Goal: Information Seeking & Learning: Learn about a topic

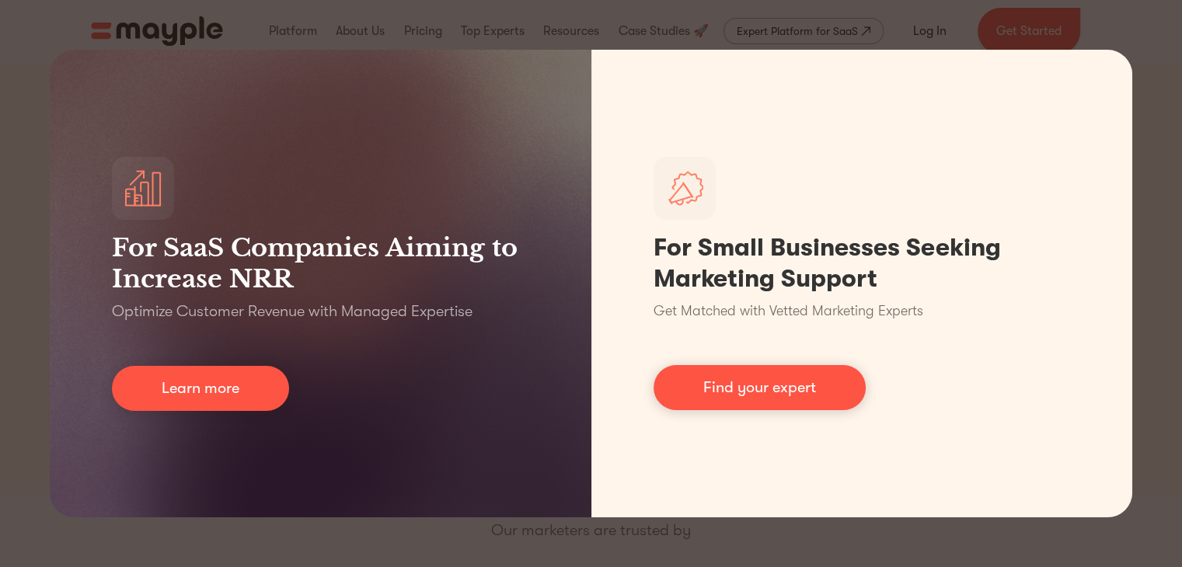
click at [1076, 4] on div "For SaaS Companies Aiming to Increase NRR Optimize Customer Revenue with Manage…" at bounding box center [591, 283] width 1182 height 567
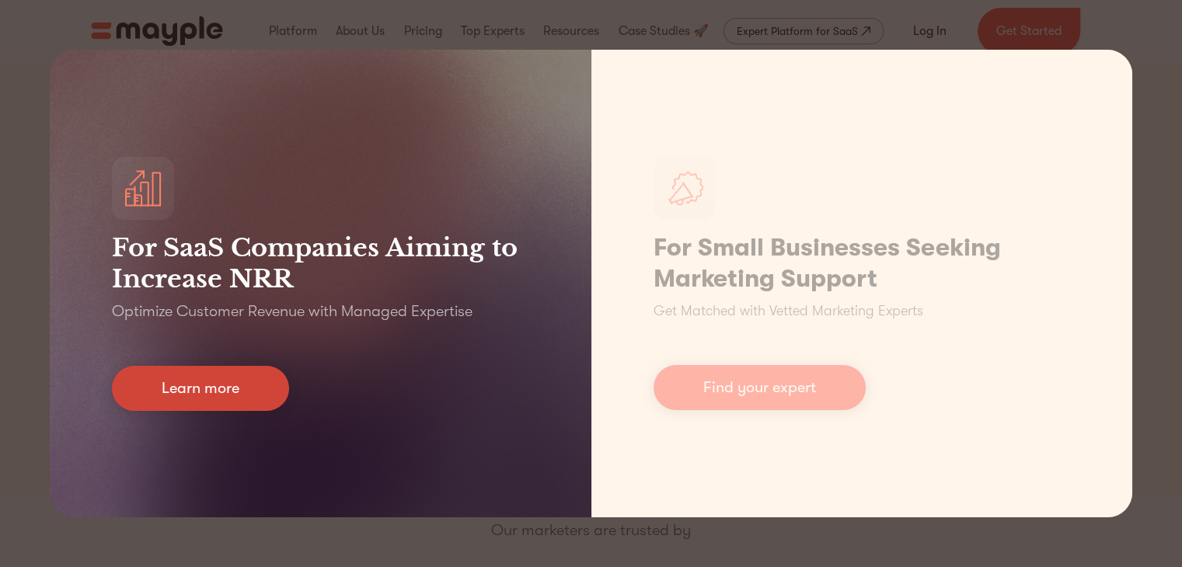
click at [200, 389] on link "Learn more" at bounding box center [200, 388] width 177 height 45
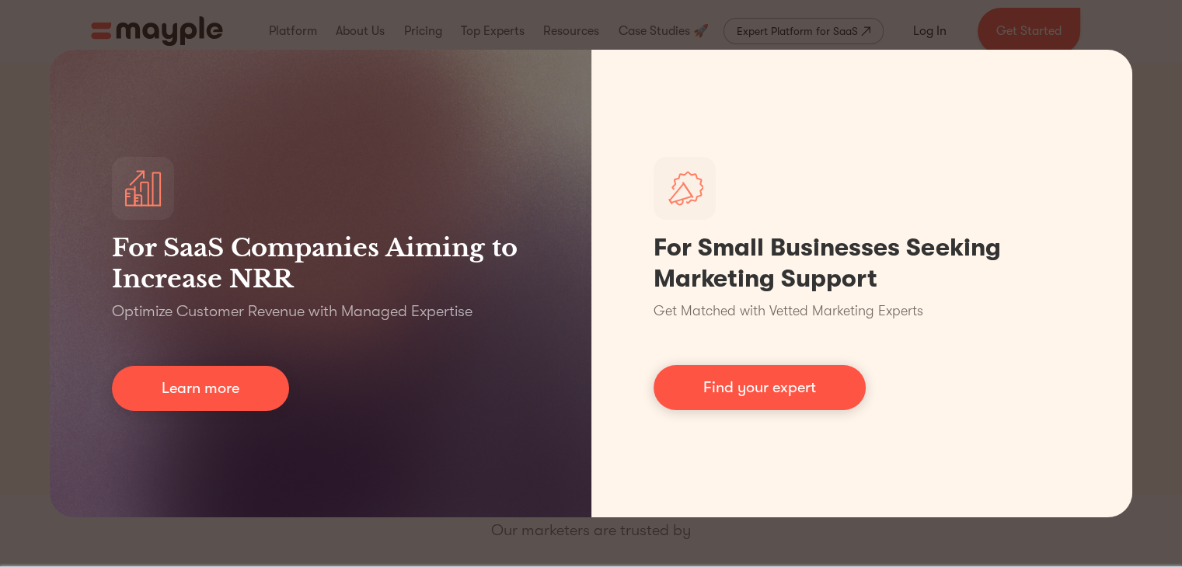
click at [223, 24] on div "For SaaS Companies Aiming to Increase NRR Optimize Customer Revenue with Manage…" at bounding box center [591, 283] width 1182 height 567
click at [1157, 27] on div "For SaaS Companies Aiming to Increase NRR Optimize Customer Revenue with Manage…" at bounding box center [591, 283] width 1182 height 567
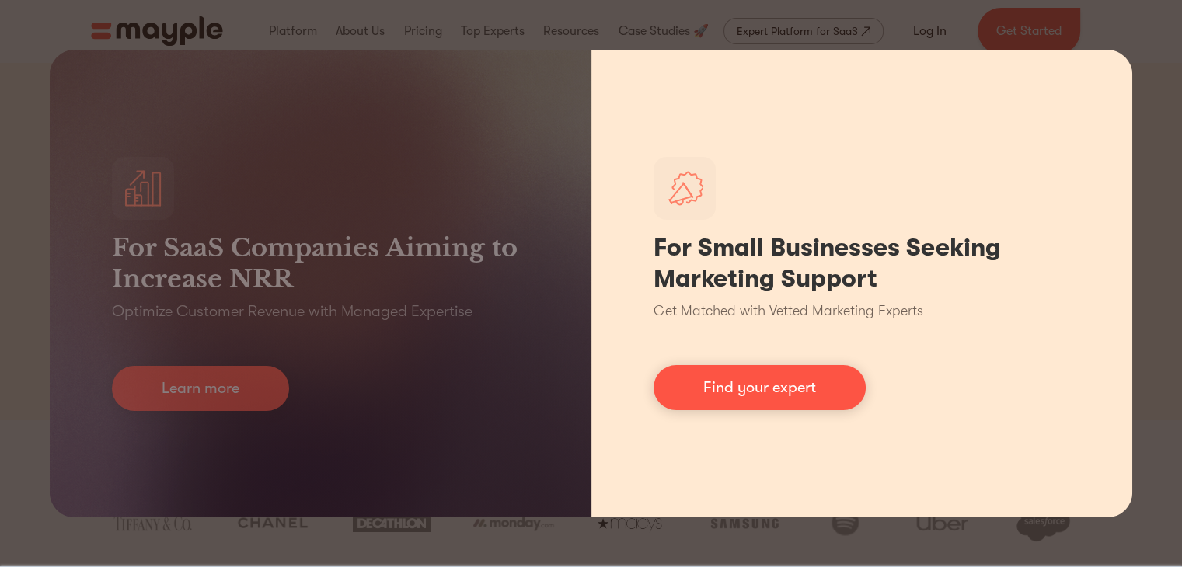
scroll to position [78, 0]
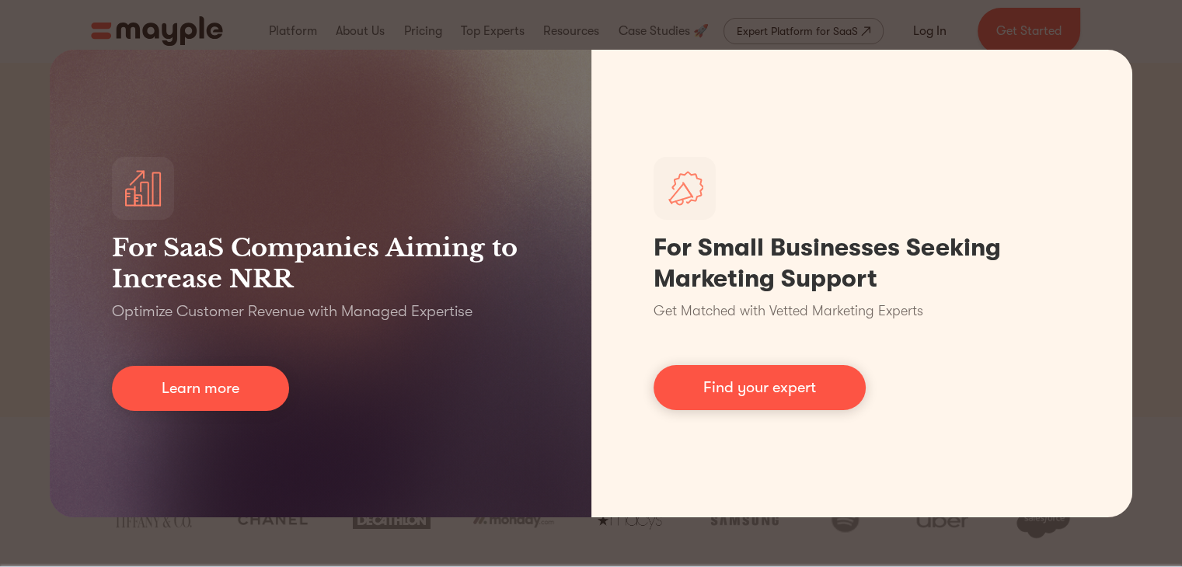
drag, startPoint x: 928, startPoint y: 554, endPoint x: 904, endPoint y: 541, distance: 26.4
click at [926, 554] on div "For SaaS Companies Aiming to Increase NRR Optimize Customer Revenue with Manage…" at bounding box center [591, 283] width 1182 height 567
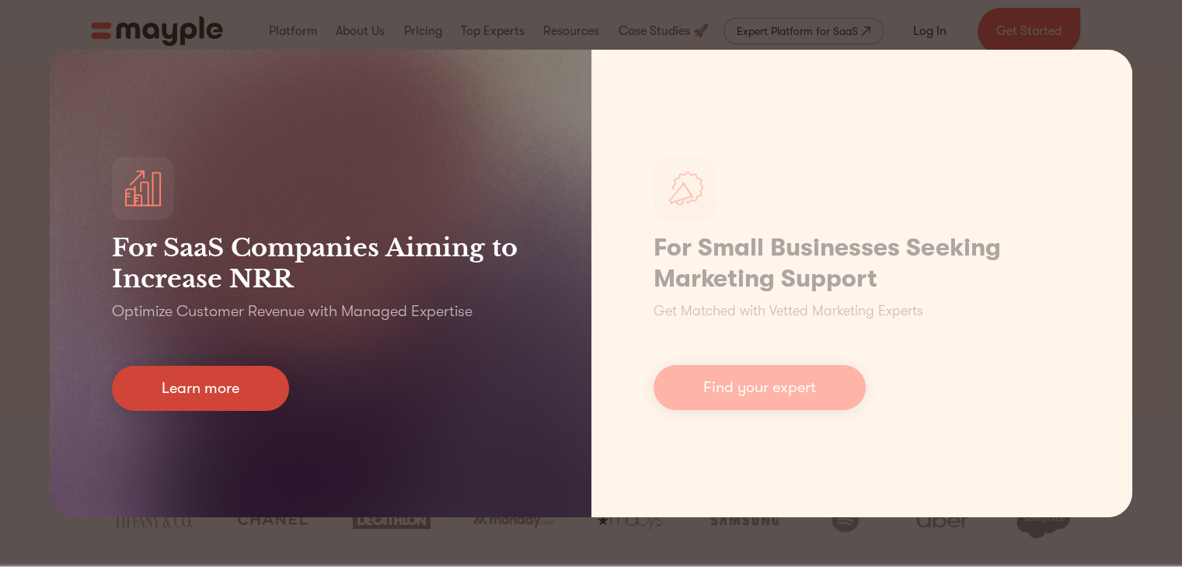
click at [235, 380] on link "Learn more" at bounding box center [200, 388] width 177 height 45
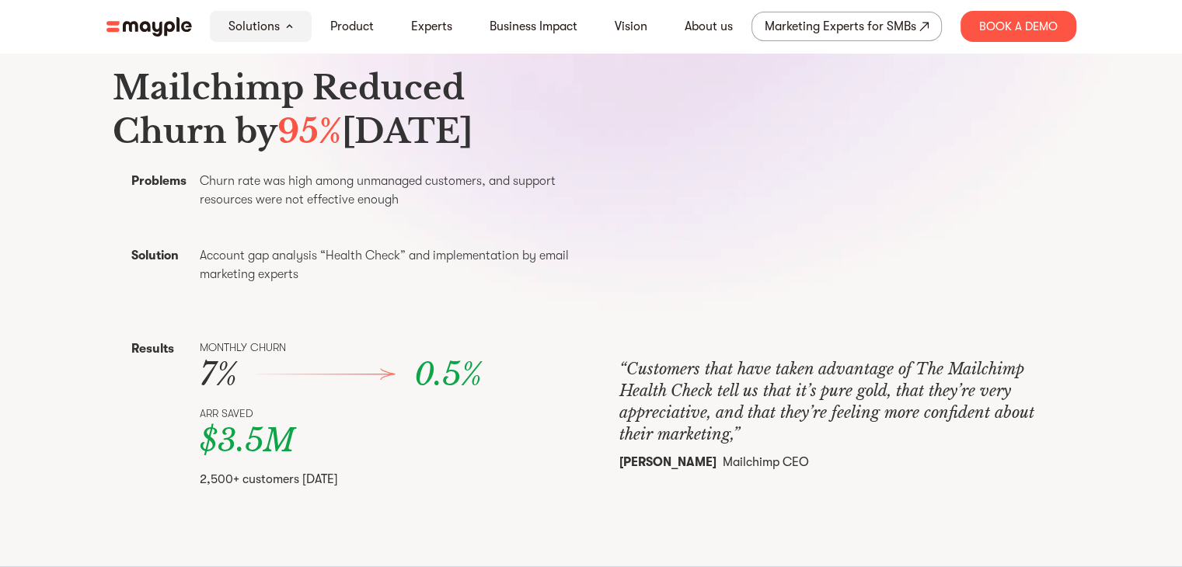
scroll to position [544, 0]
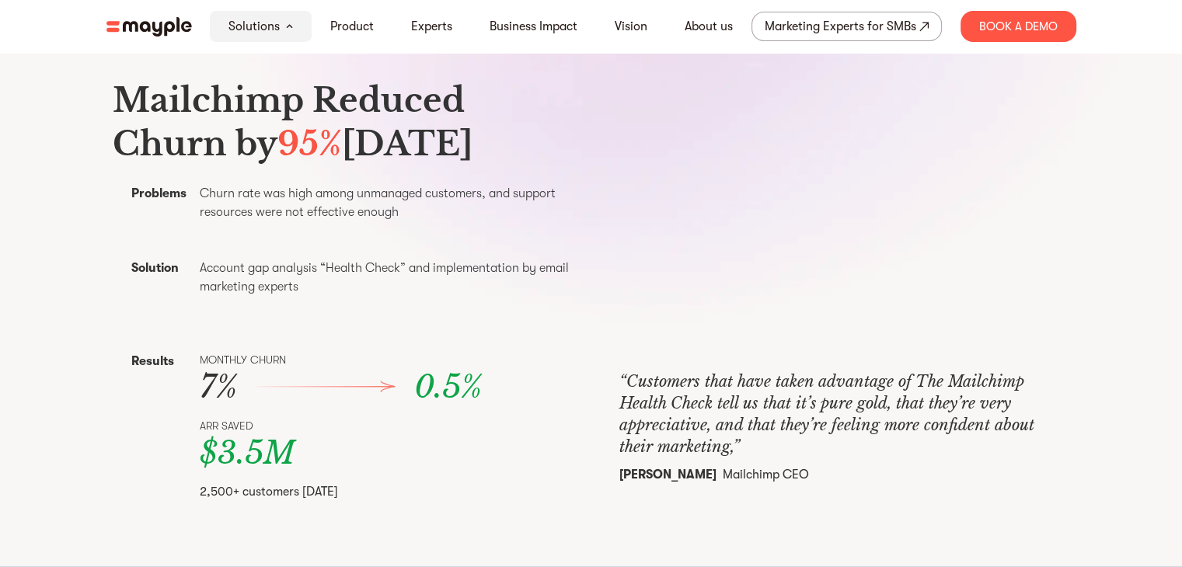
click at [23, 1] on header "Solutions Product Experts Business Impact Vision About us Marketing Experts for…" at bounding box center [591, 26] width 1182 height 53
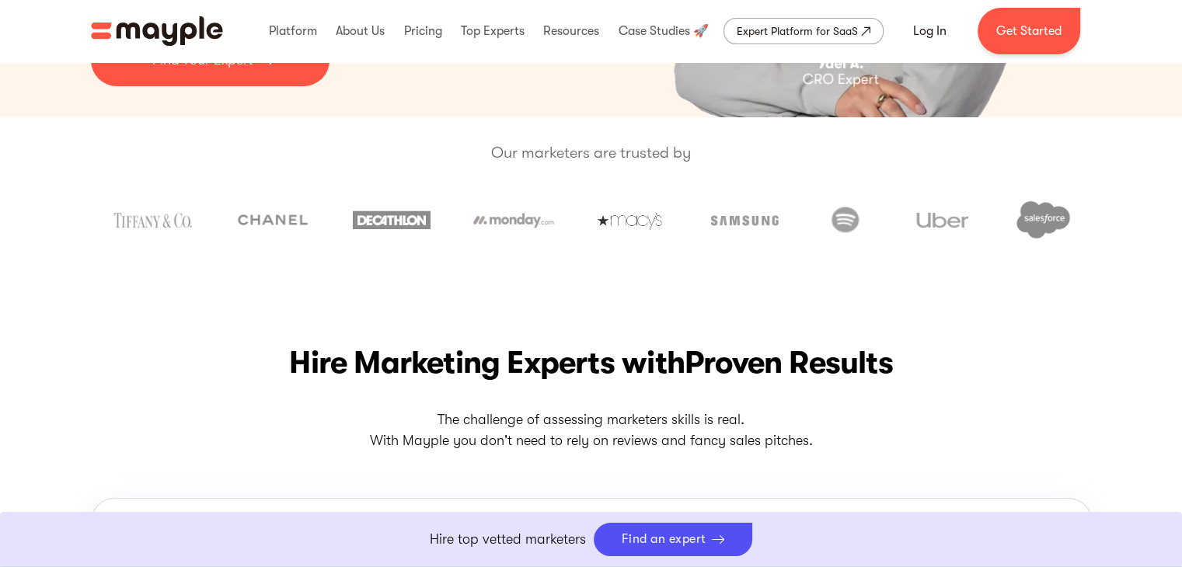
scroll to position [388, 0]
